Goal: Task Accomplishment & Management: Manage account settings

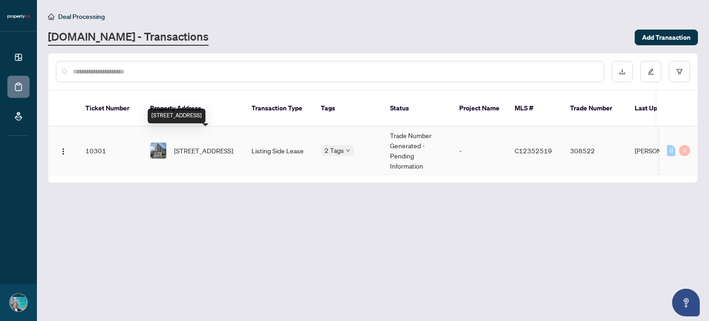
click at [204, 145] on span "[STREET_ADDRESS]" at bounding box center [203, 150] width 59 height 10
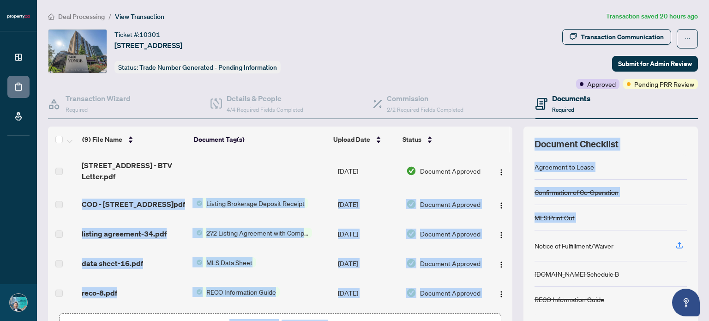
drag, startPoint x: 502, startPoint y: 163, endPoint x: 513, endPoint y: 241, distance: 79.2
click at [514, 244] on div "(9) File Name Document Tag(s) Upload Date Status [STREET_ADDRESS] Letter.pdf [D…" at bounding box center [373, 240] width 650 height 226
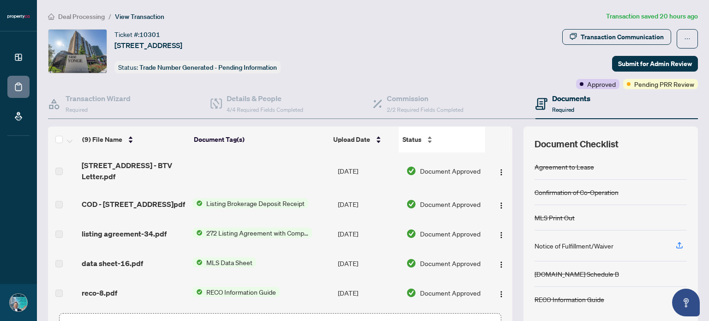
click at [472, 144] on div "Status" at bounding box center [442, 139] width 79 height 10
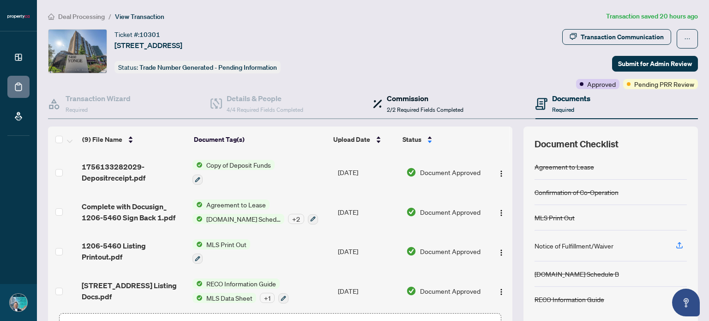
click at [406, 103] on div "Commission 2/2 Required Fields Completed" at bounding box center [425, 104] width 77 height 22
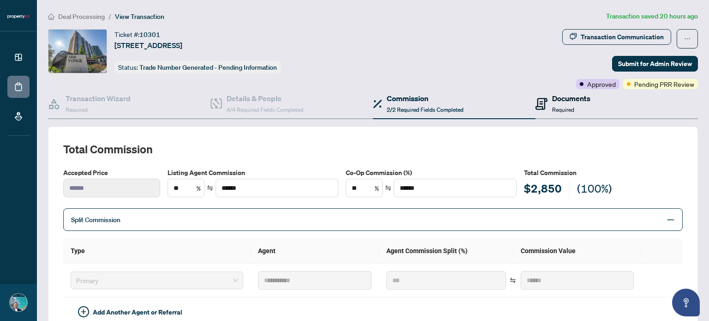
click at [568, 100] on h4 "Documents" at bounding box center [571, 98] width 38 height 11
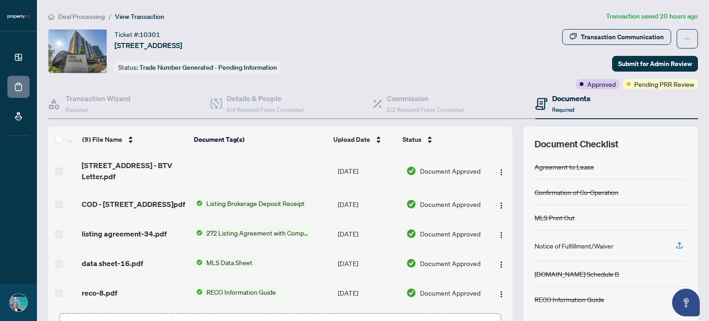
click at [84, 16] on span "Deal Processing" at bounding box center [81, 16] width 47 height 8
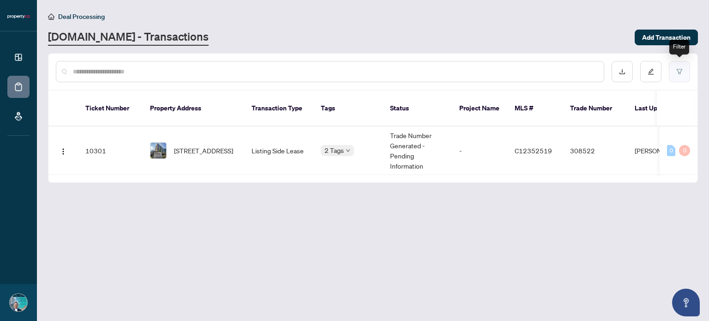
click at [681, 72] on icon "filter" at bounding box center [680, 71] width 6 height 5
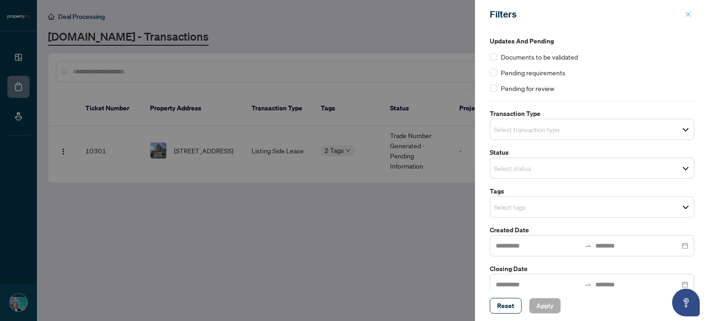
click at [689, 15] on icon "close" at bounding box center [688, 14] width 6 height 6
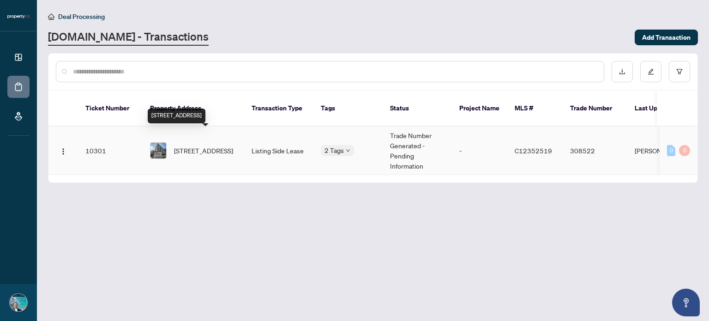
click at [193, 145] on span "[STREET_ADDRESS]" at bounding box center [203, 150] width 59 height 10
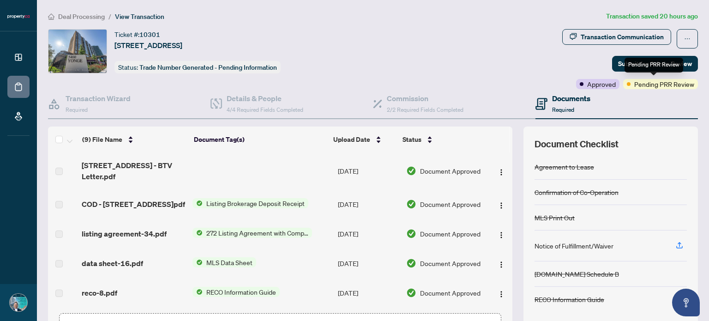
click at [679, 64] on div "Pending PRR Review" at bounding box center [654, 65] width 59 height 15
click at [673, 86] on span "Pending PRR Review" at bounding box center [665, 84] width 60 height 10
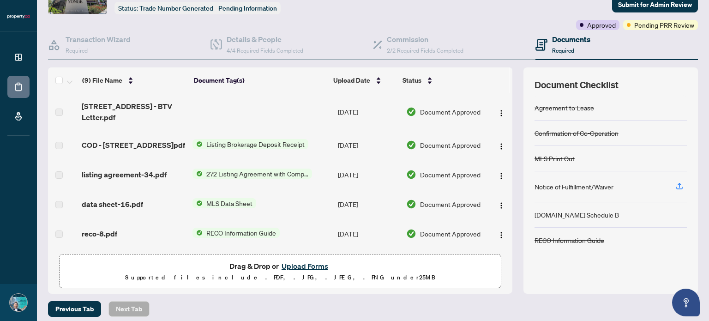
scroll to position [65, 0]
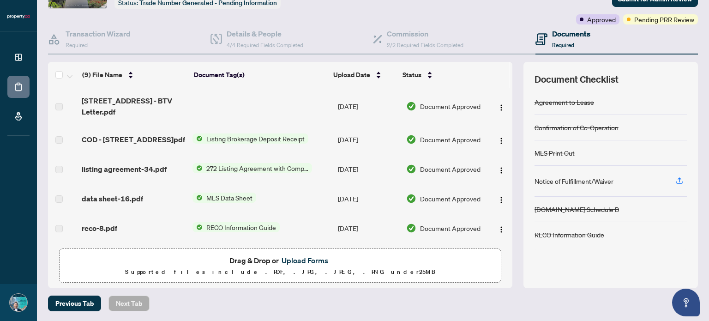
click at [300, 260] on button "Upload Forms" at bounding box center [305, 260] width 52 height 12
click at [302, 260] on button "Upload Forms" at bounding box center [305, 260] width 52 height 12
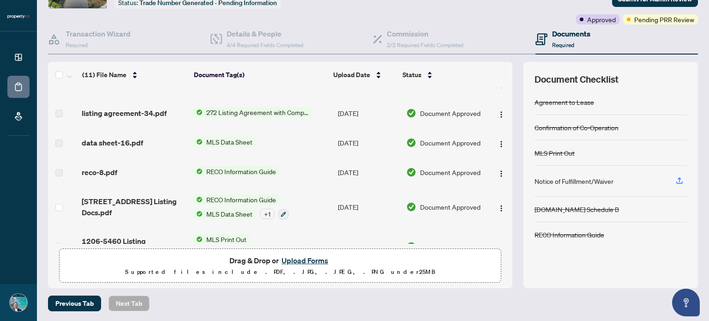
scroll to position [0, 0]
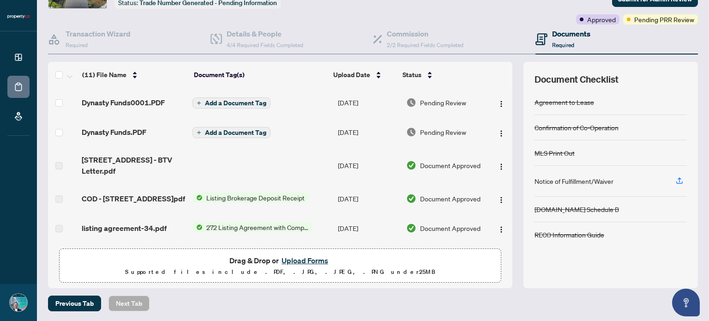
click at [222, 101] on span "Add a Document Tag" at bounding box center [235, 103] width 61 height 6
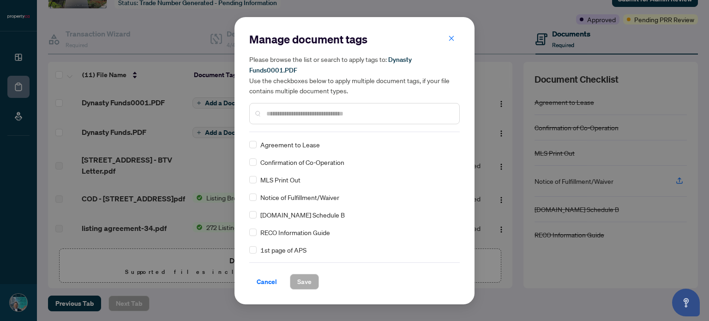
click at [311, 109] on input "text" at bounding box center [359, 114] width 186 height 10
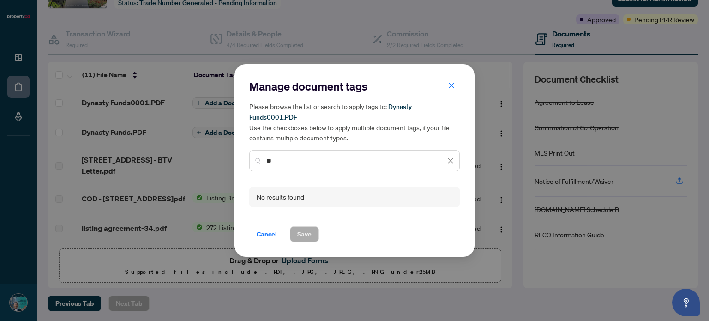
type input "*"
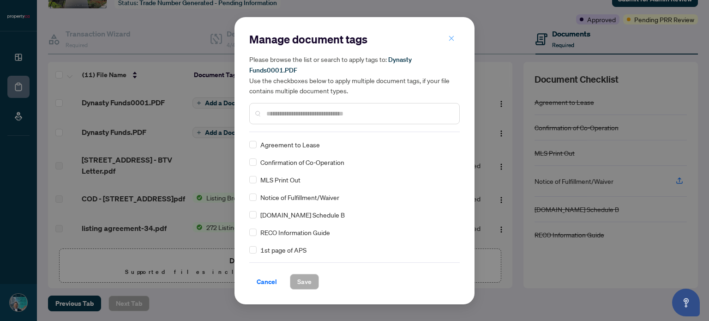
click at [451, 42] on icon "close" at bounding box center [451, 38] width 6 height 6
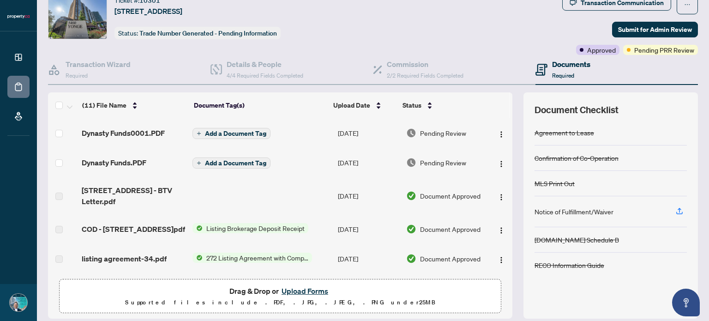
scroll to position [18, 0]
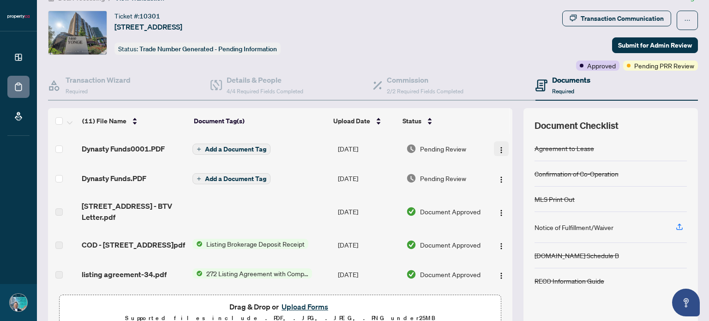
click at [498, 147] on img "button" at bounding box center [501, 149] width 7 height 7
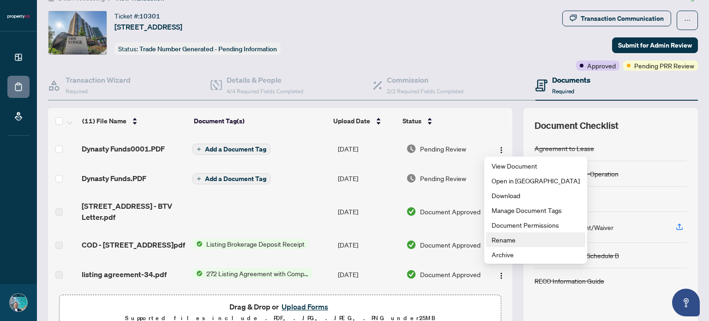
click at [505, 240] on span "Rename" at bounding box center [536, 240] width 88 height 10
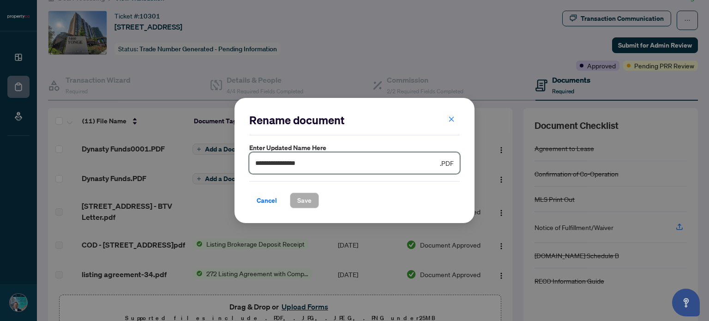
click at [361, 162] on input "**********" at bounding box center [346, 163] width 183 height 10
type input "*"
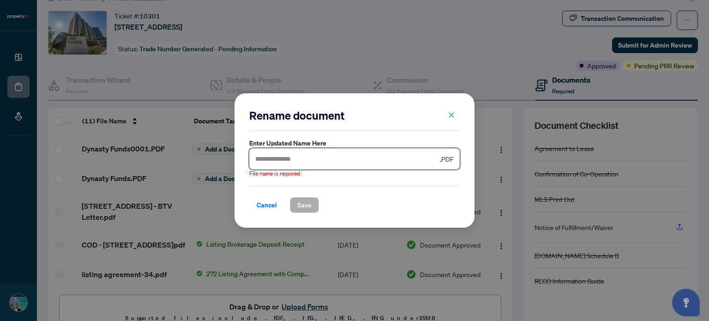
type input "*"
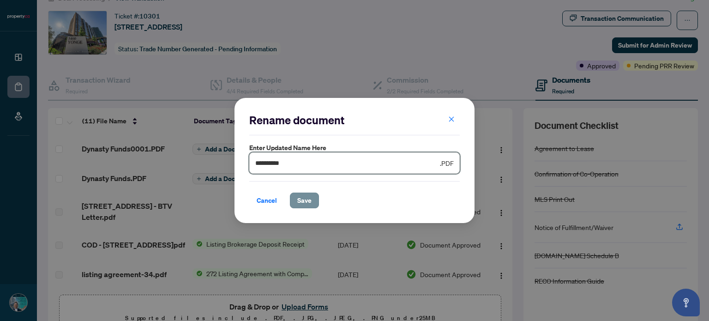
type input "**********"
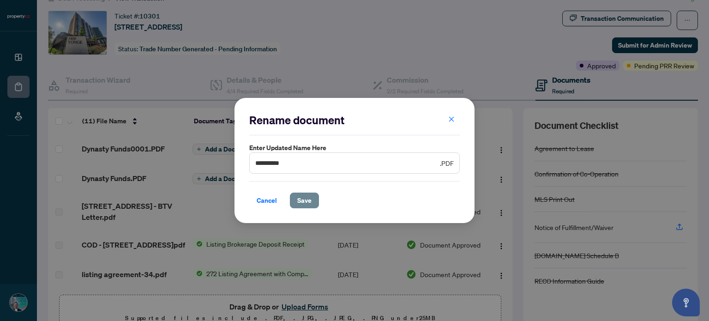
click at [300, 201] on span "Save" at bounding box center [304, 200] width 14 height 15
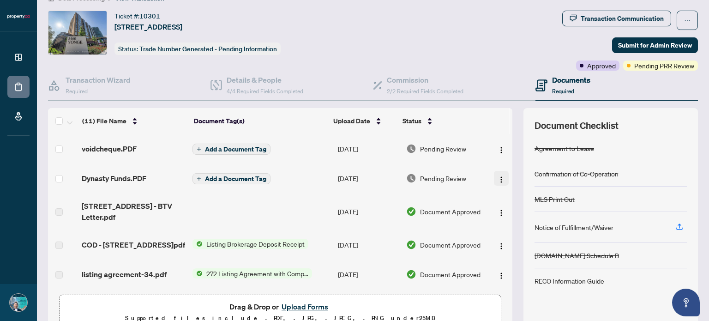
click at [498, 176] on img "button" at bounding box center [501, 179] width 7 height 7
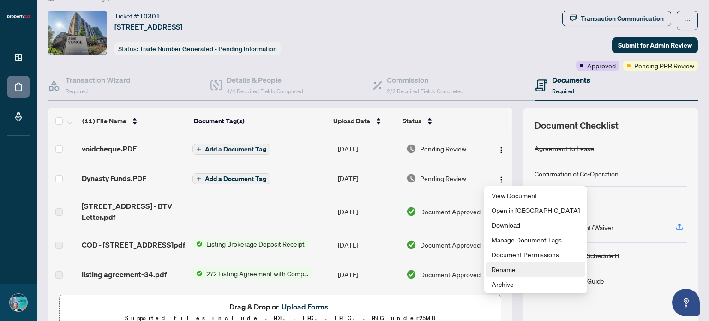
click at [507, 271] on span "Rename" at bounding box center [536, 269] width 88 height 10
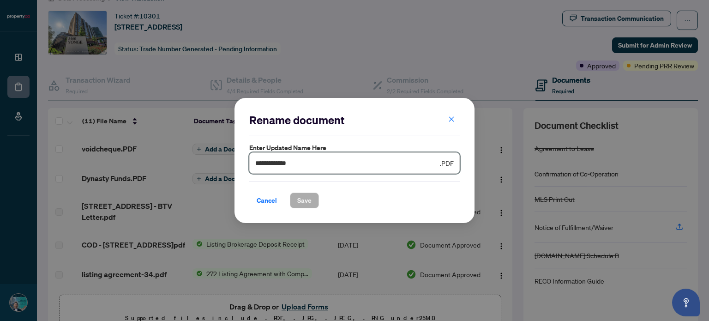
click at [394, 163] on input "**********" at bounding box center [346, 163] width 183 height 10
type input "*"
type input "**********"
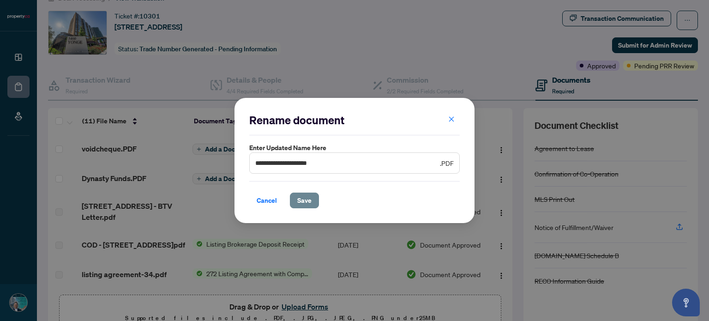
click at [301, 199] on span "Save" at bounding box center [304, 200] width 14 height 15
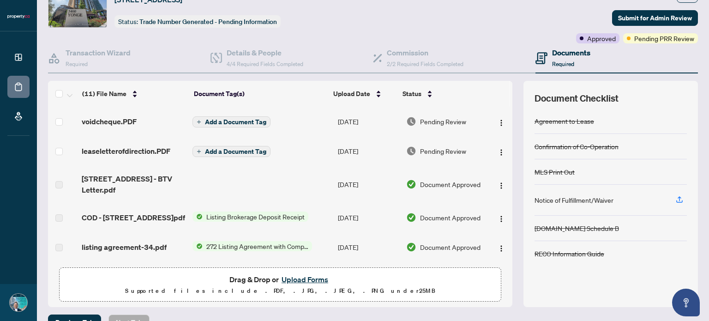
scroll to position [46, 0]
